Goal: Task Accomplishment & Management: Use online tool/utility

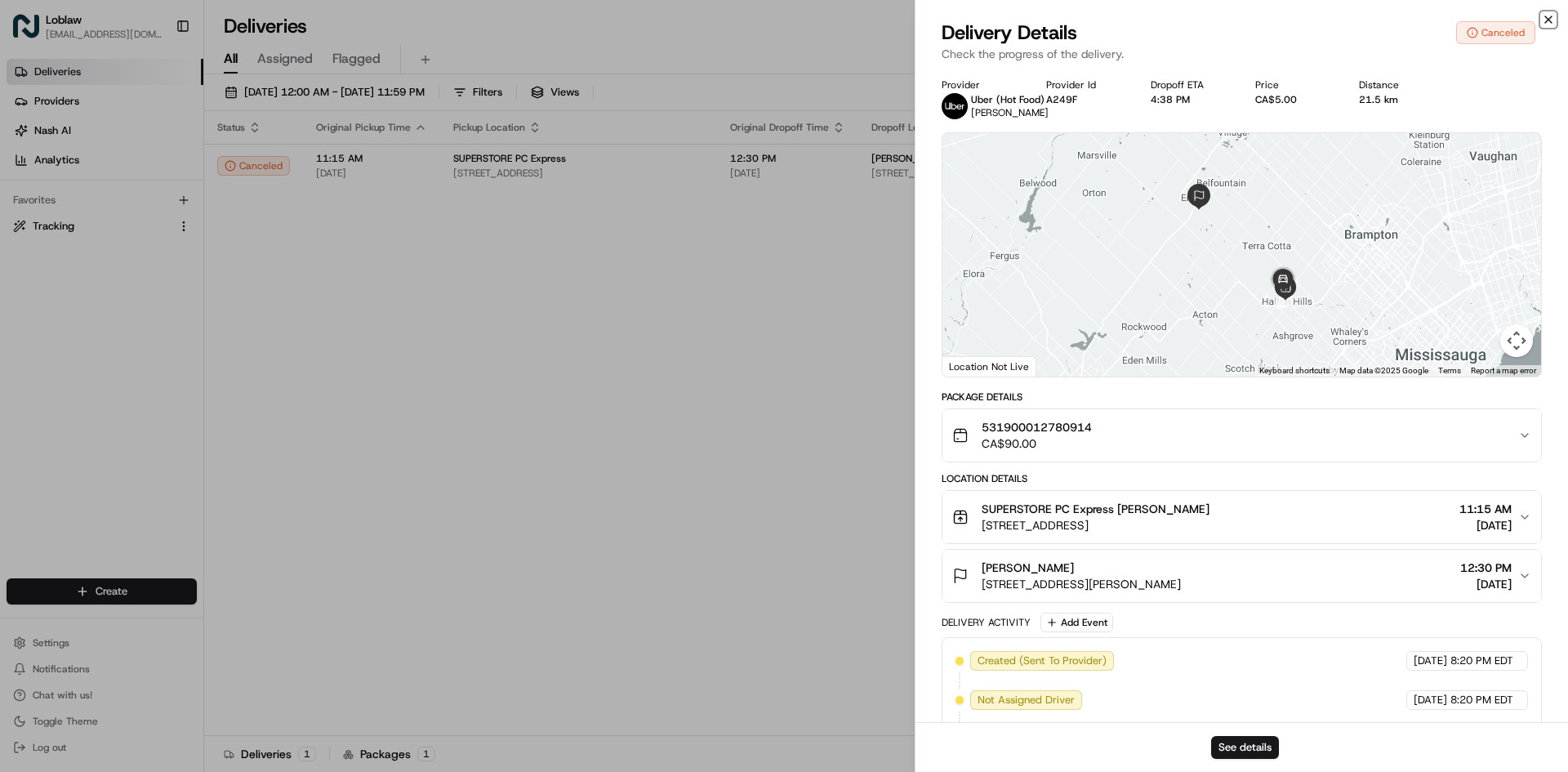
click at [1549, 20] on icon "button" at bounding box center [1548, 19] width 13 height 13
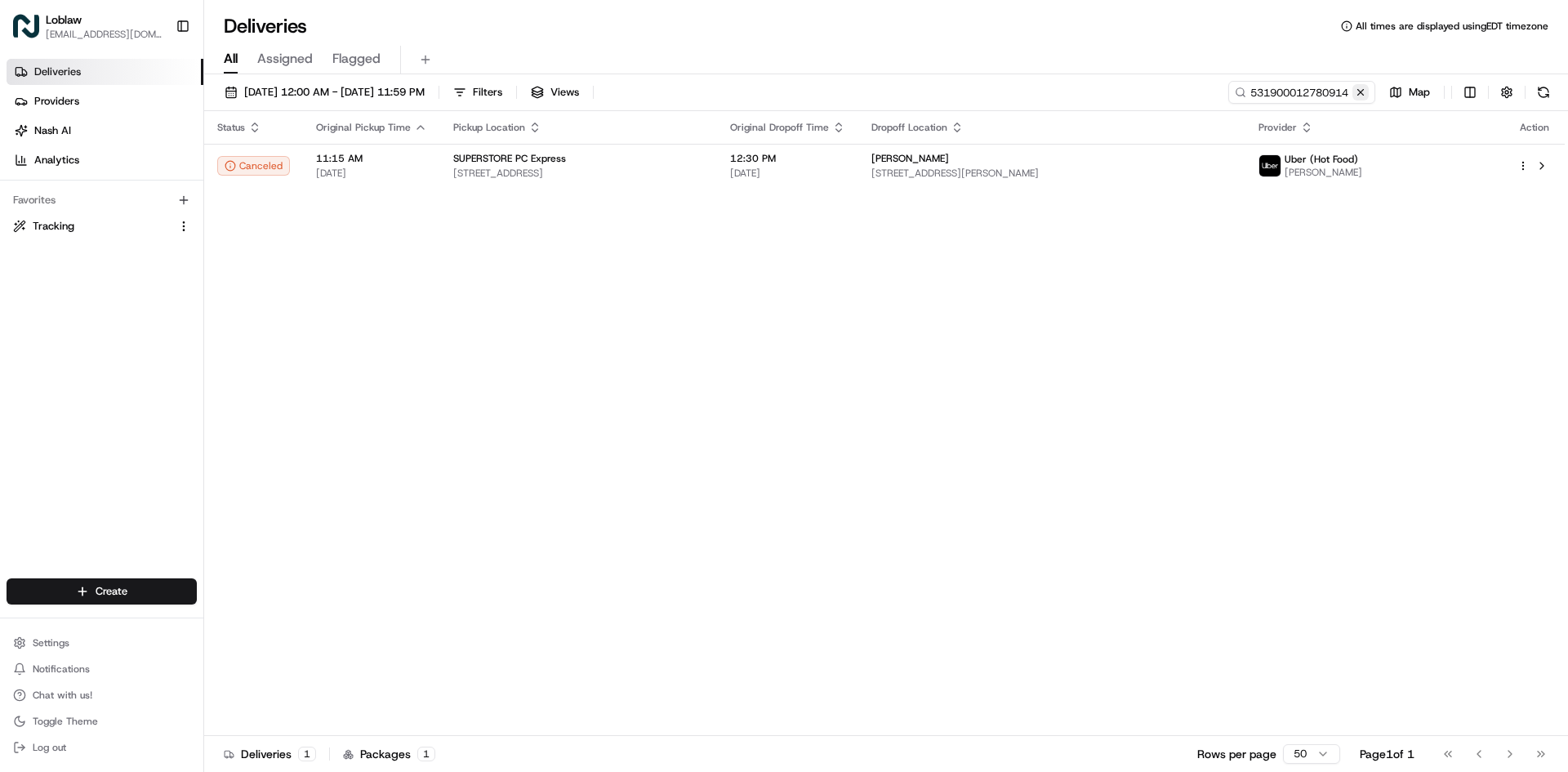
click at [1362, 95] on button at bounding box center [1360, 92] width 17 height 17
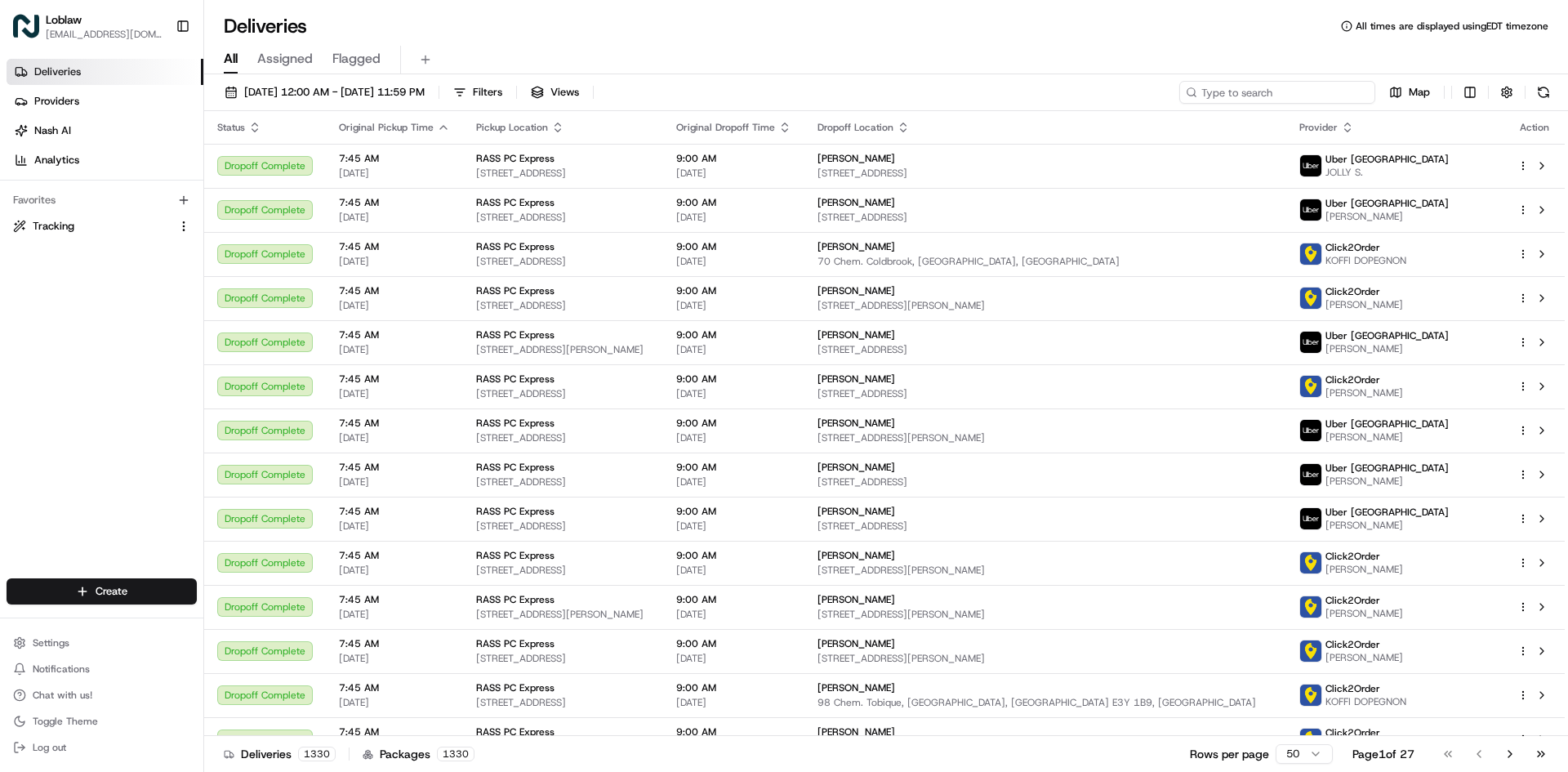
click at [1305, 96] on input at bounding box center [1277, 92] width 196 height 23
paste input "531900012801215"
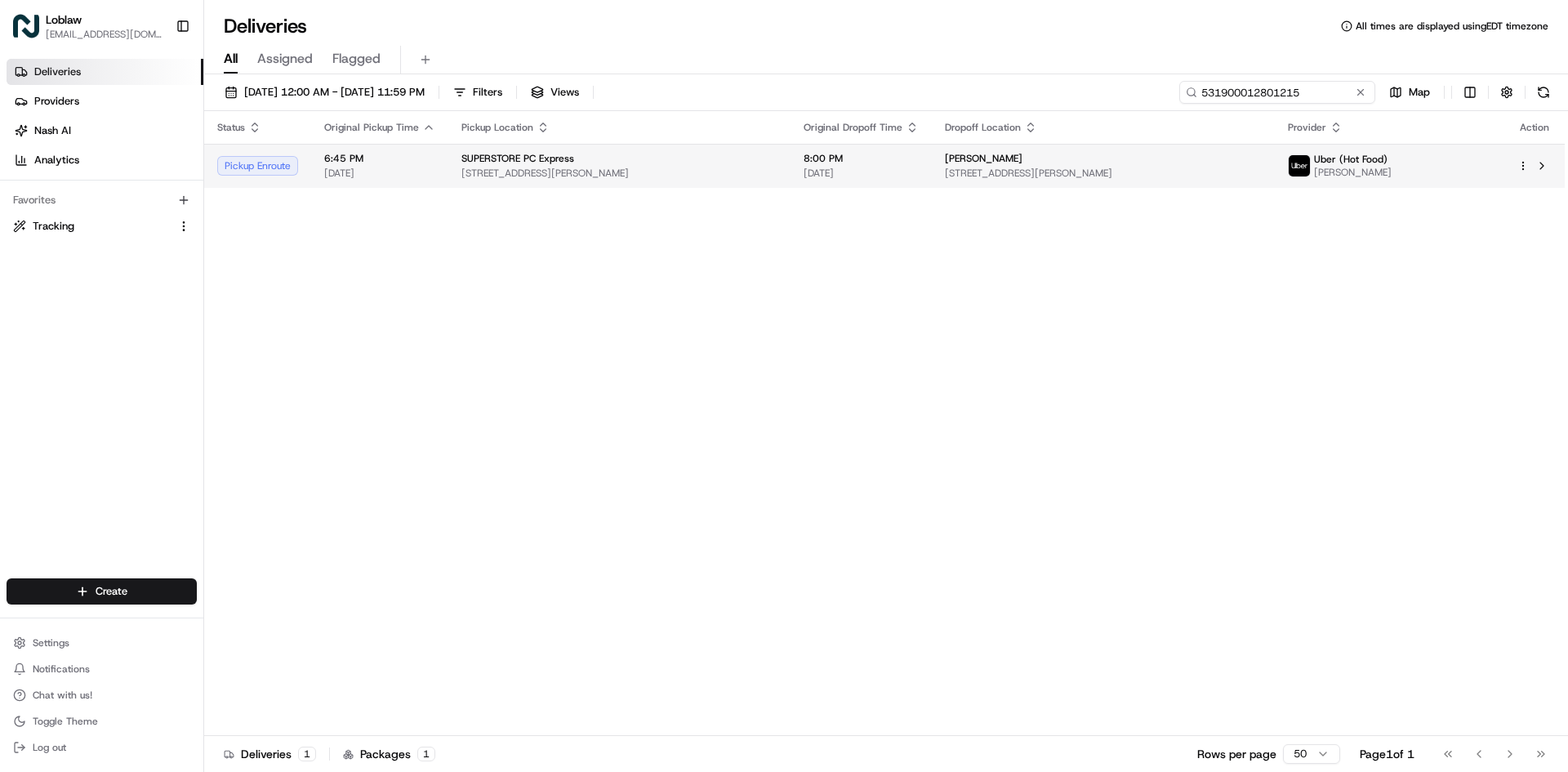
type input "531900012801215"
click at [879, 179] on span "[DATE]" at bounding box center [862, 172] width 116 height 13
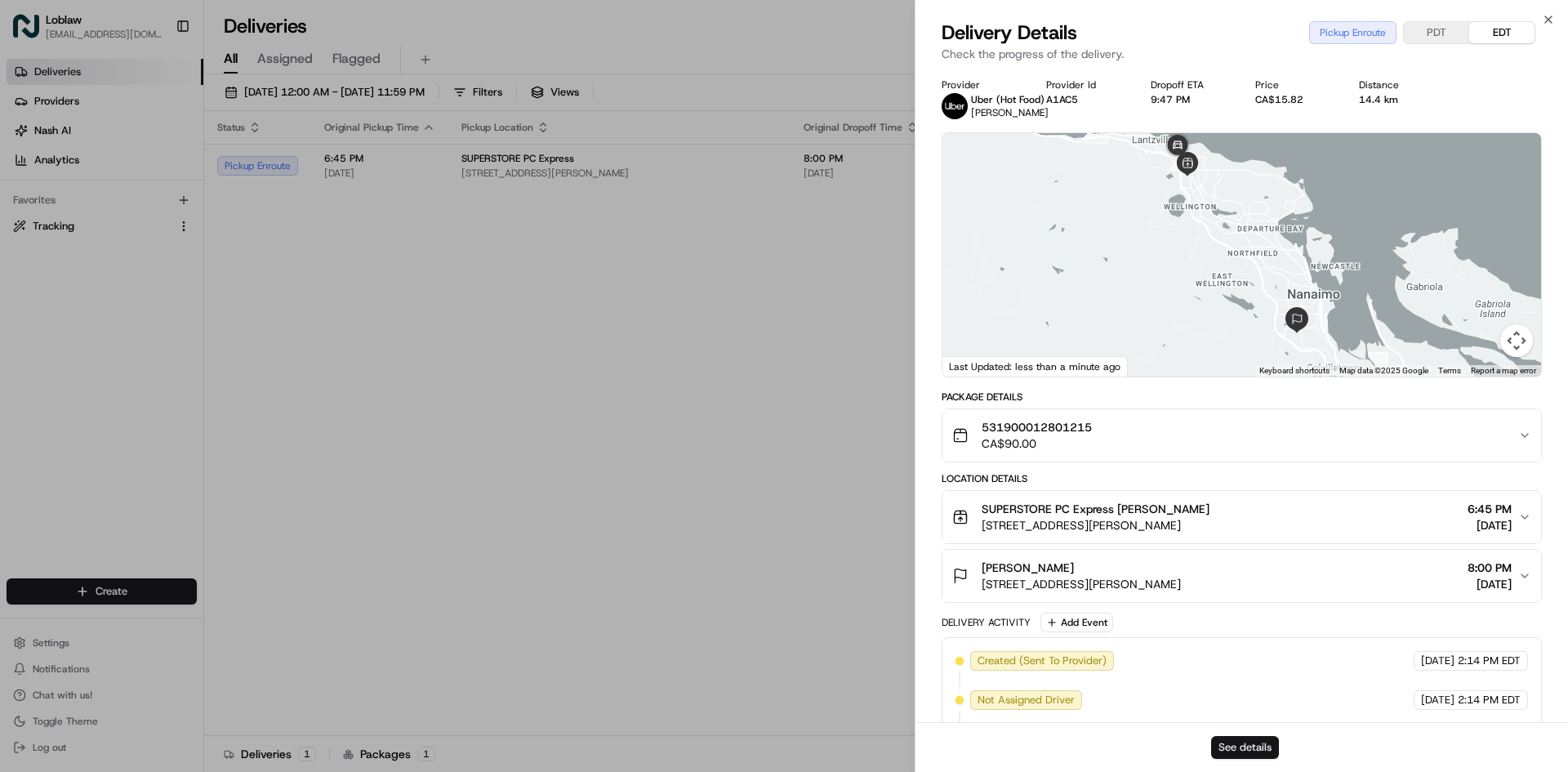
click at [1258, 747] on button "See details" at bounding box center [1245, 747] width 68 height 23
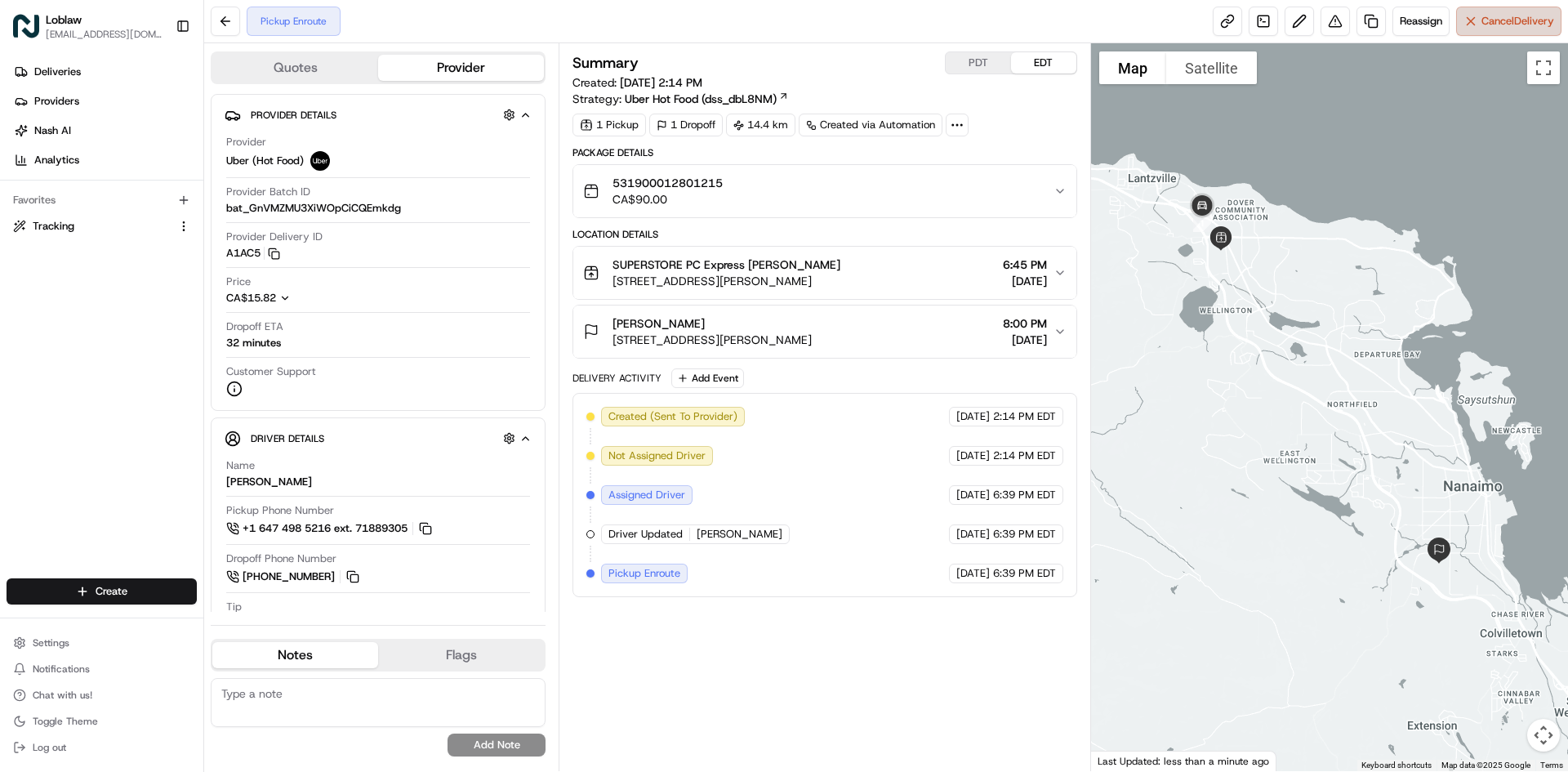
click at [1502, 34] on button "Cancel Delivery" at bounding box center [1509, 22] width 106 height 29
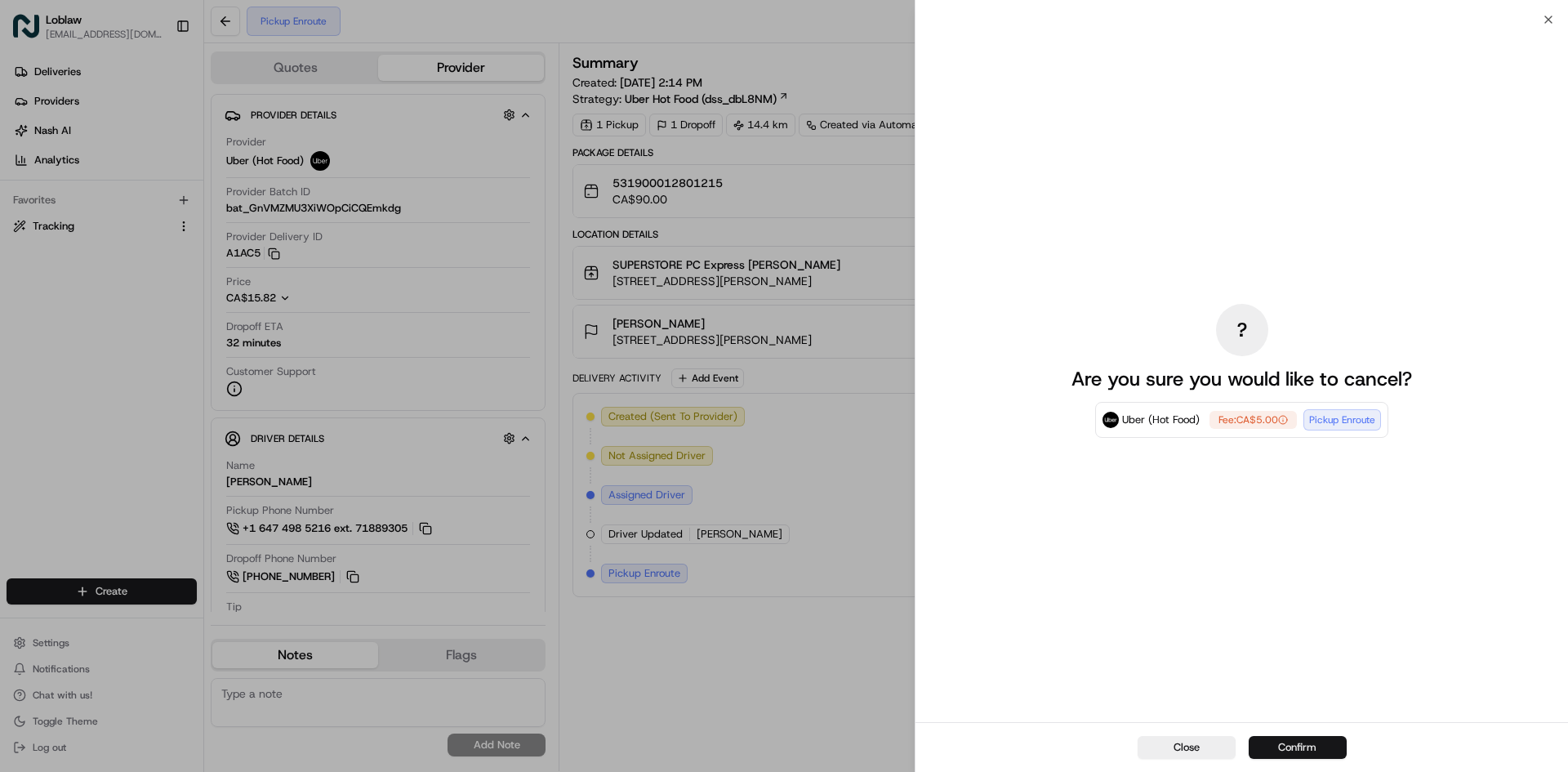
click at [1296, 745] on button "Confirm" at bounding box center [1298, 747] width 98 height 23
